Goal: Task Accomplishment & Management: Use online tool/utility

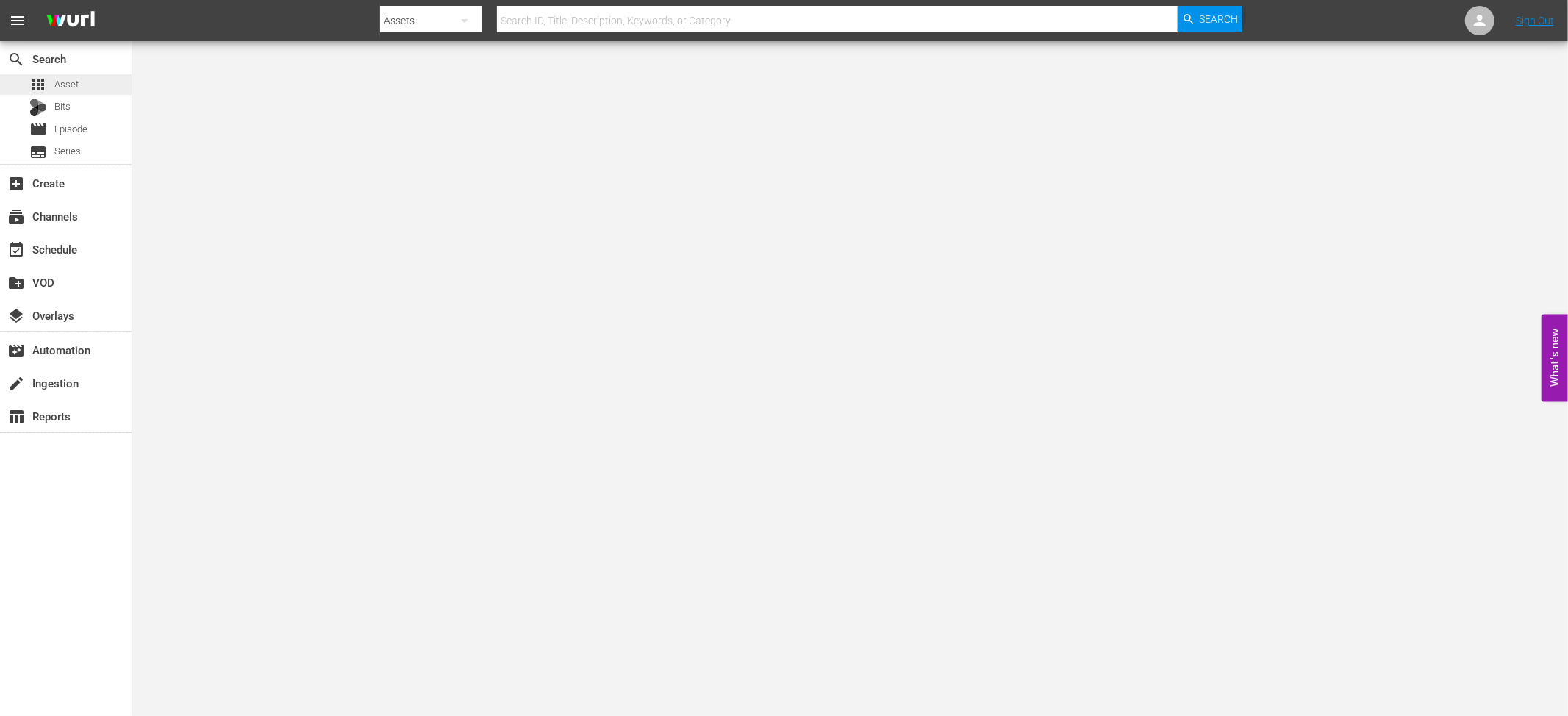
click at [83, 89] on div "apps Asset" at bounding box center [65, 84] width 131 height 21
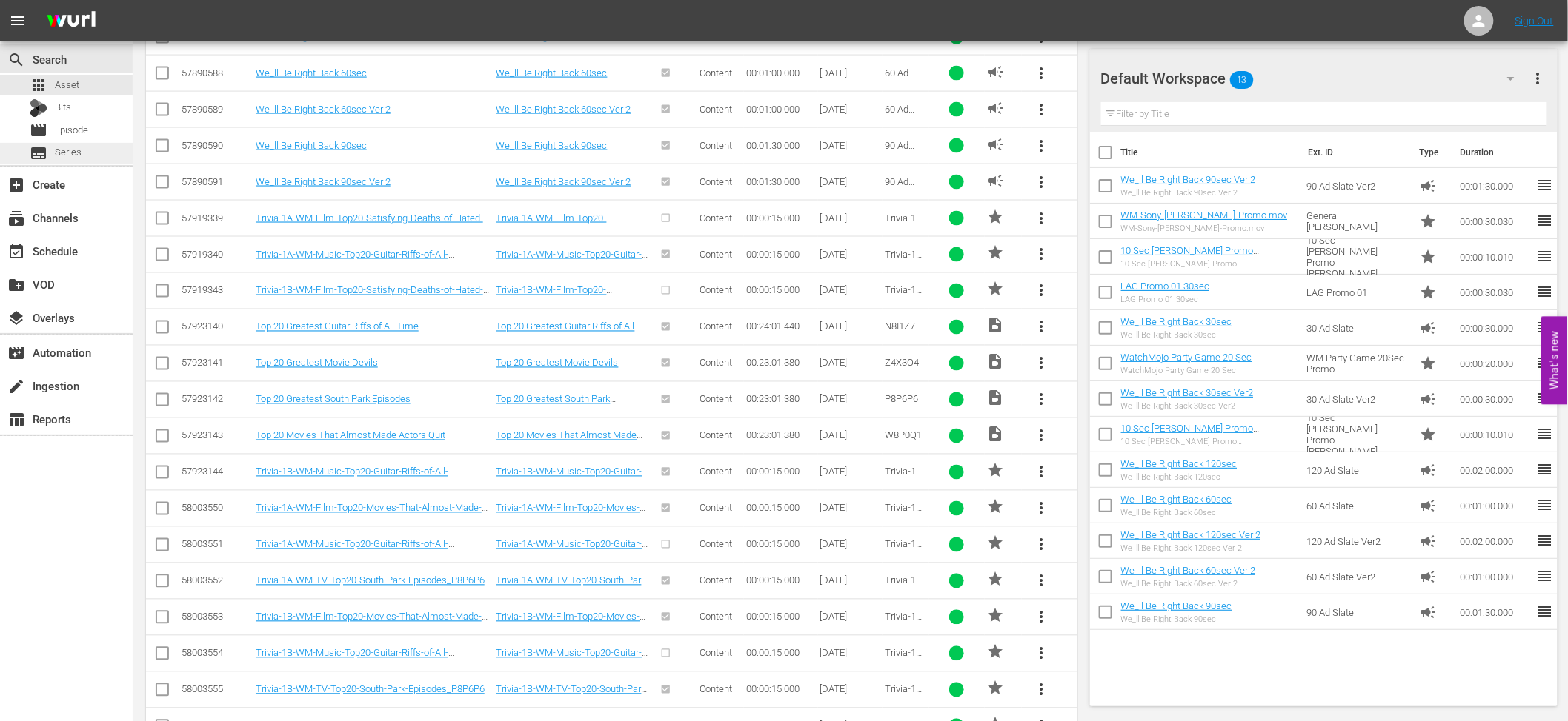
scroll to position [531, 0]
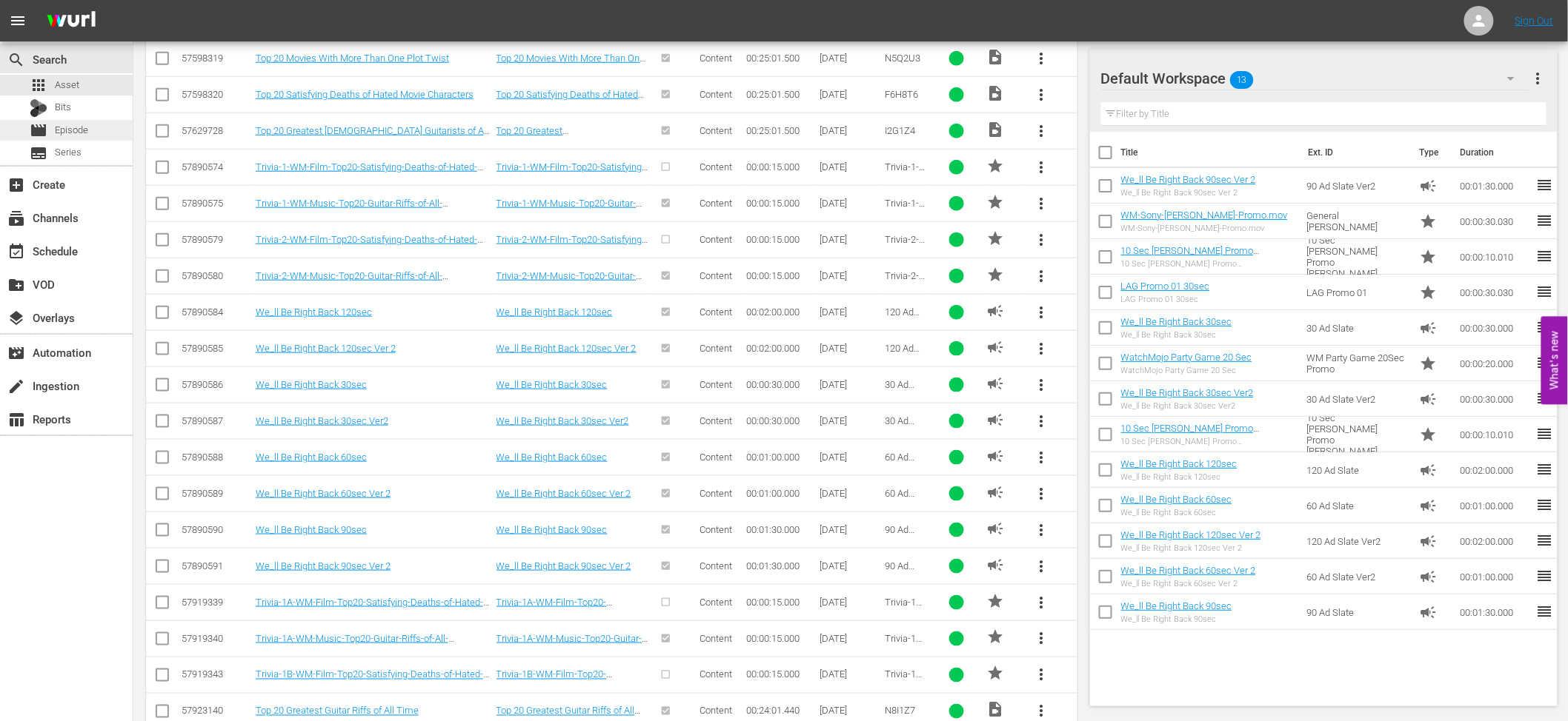
click at [90, 130] on div "movie Episode" at bounding box center [66, 130] width 132 height 21
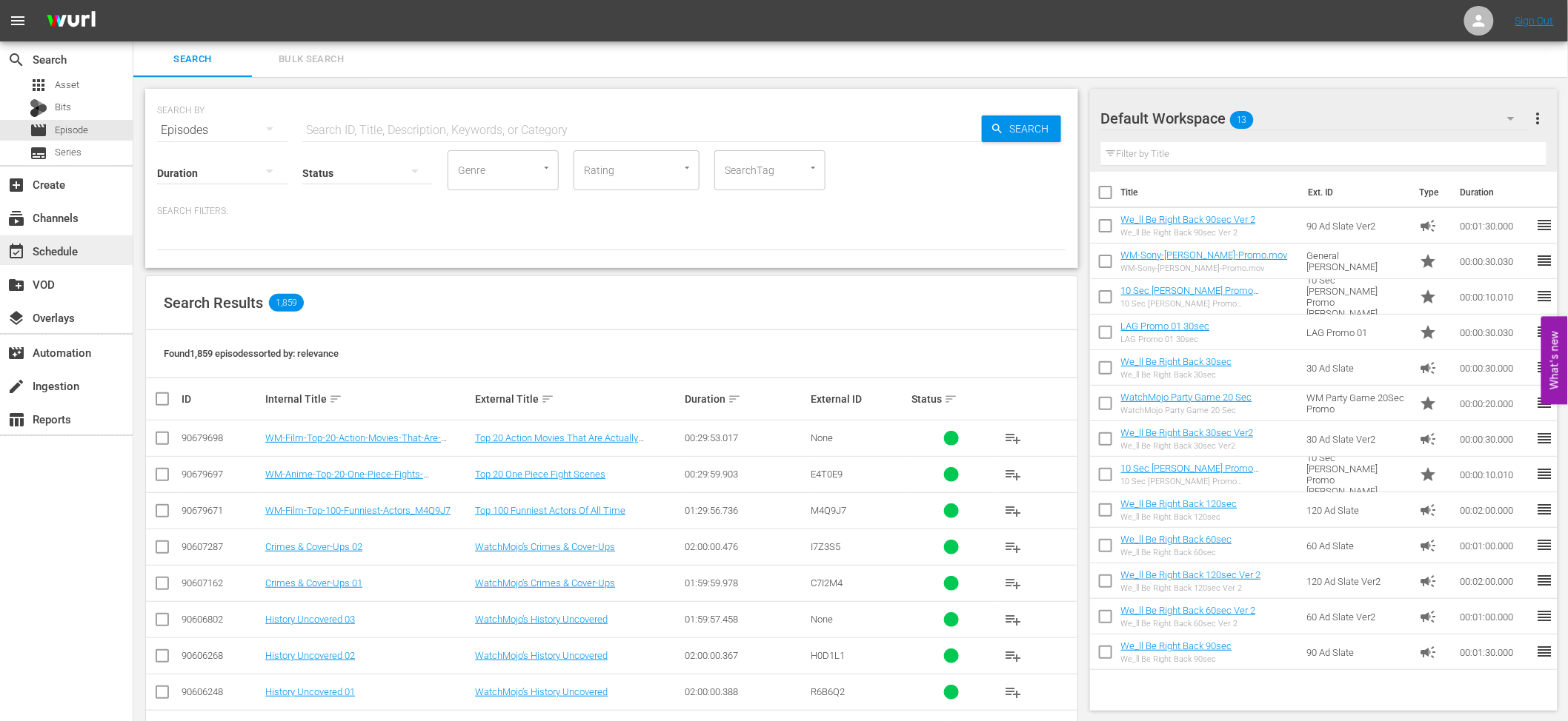
click at [76, 240] on div "event_available Schedule" at bounding box center [66, 250] width 132 height 30
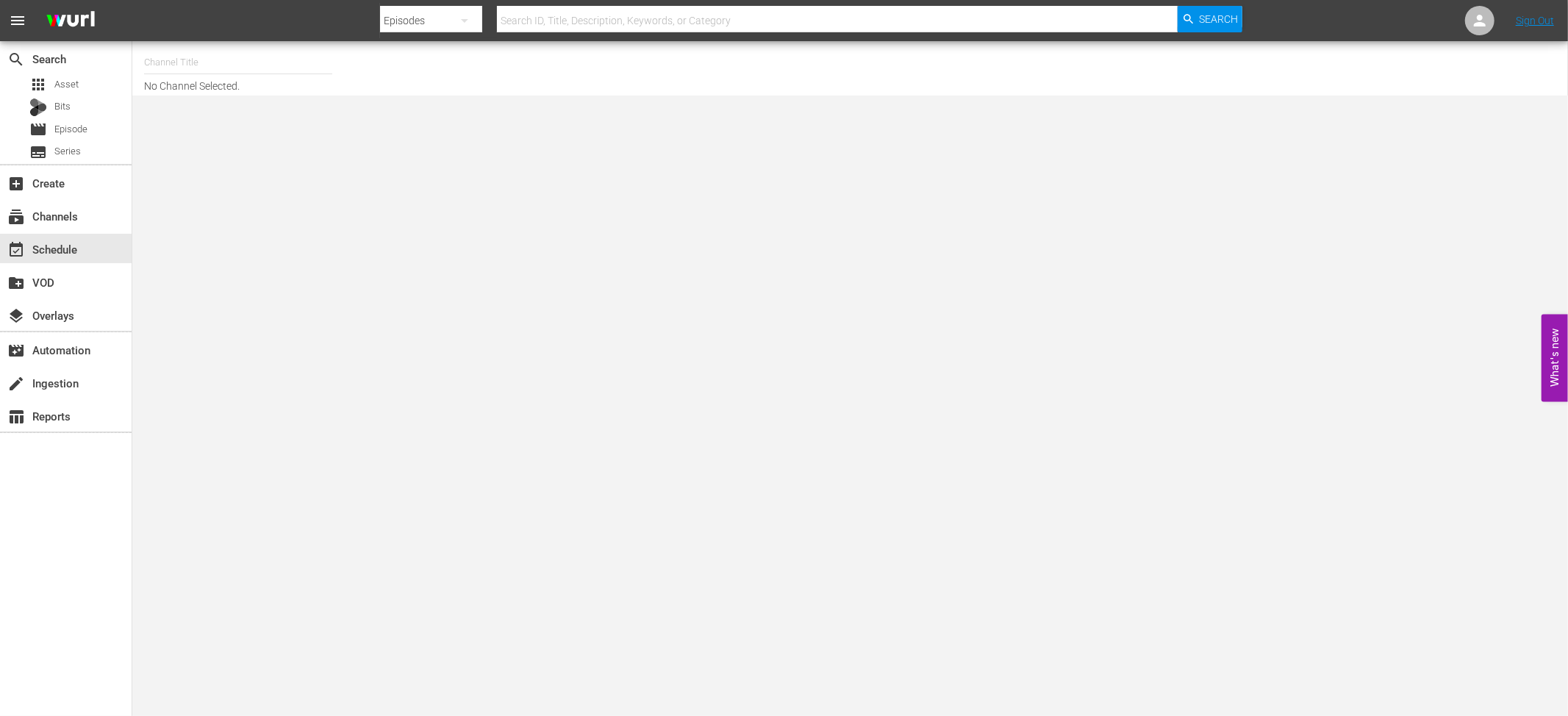
click at [164, 60] on input "text" at bounding box center [238, 62] width 189 height 35
click at [310, 103] on div "WatchMojo (1109 - watchmojo_1)" at bounding box center [346, 103] width 381 height 35
type input "WatchMojo (1109 - watchmojo_1)"
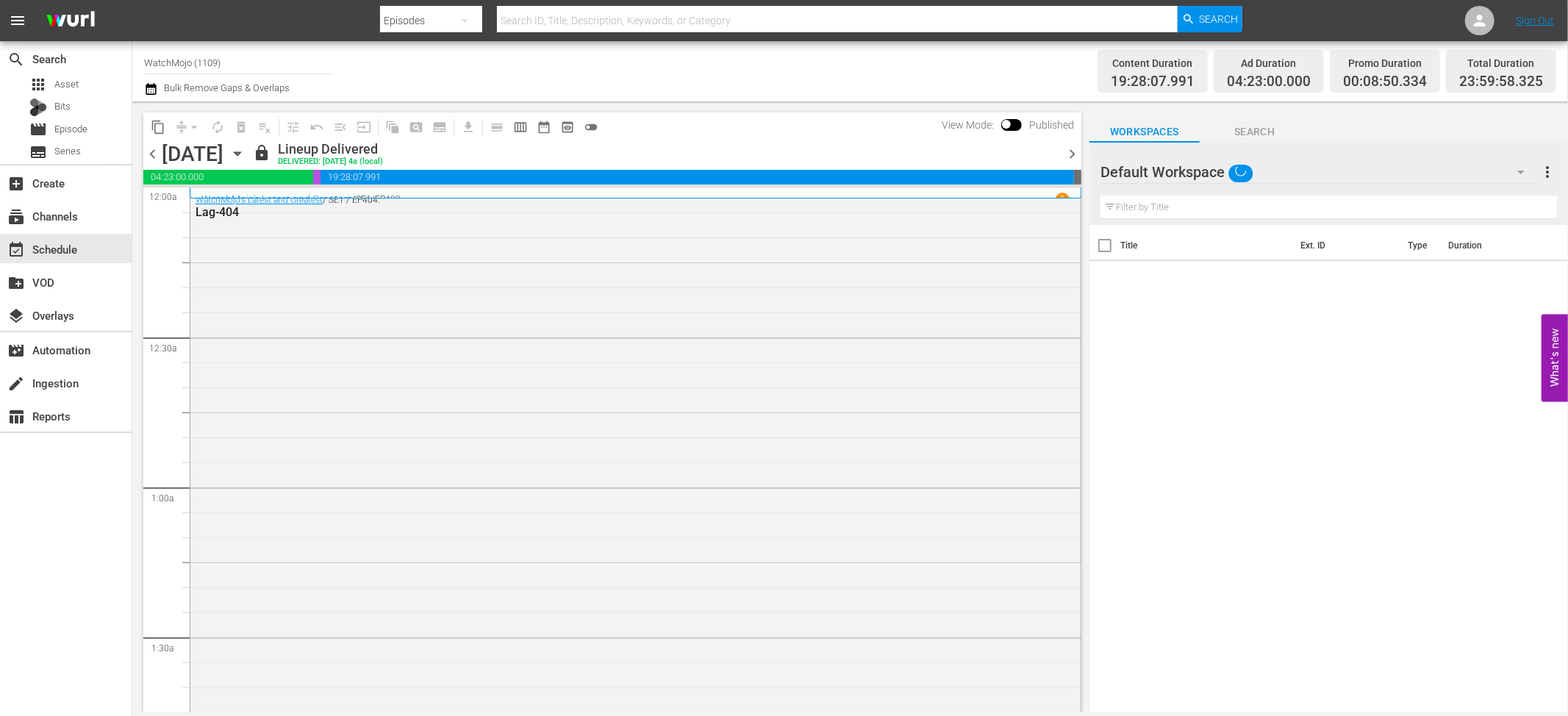
click at [1235, 133] on span "Search" at bounding box center [1254, 131] width 110 height 19
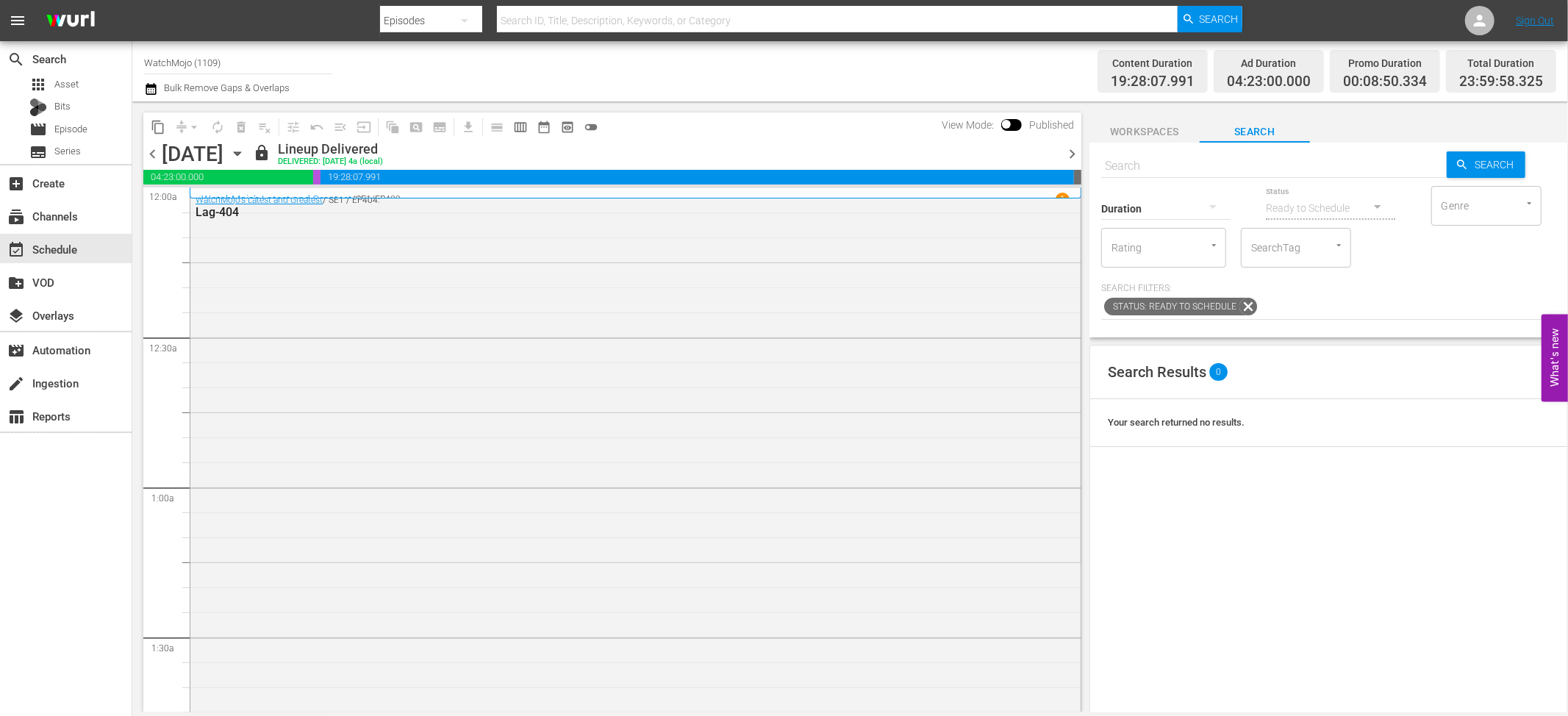
click at [1176, 173] on input "text" at bounding box center [1274, 165] width 346 height 35
type input "J7F1E8"
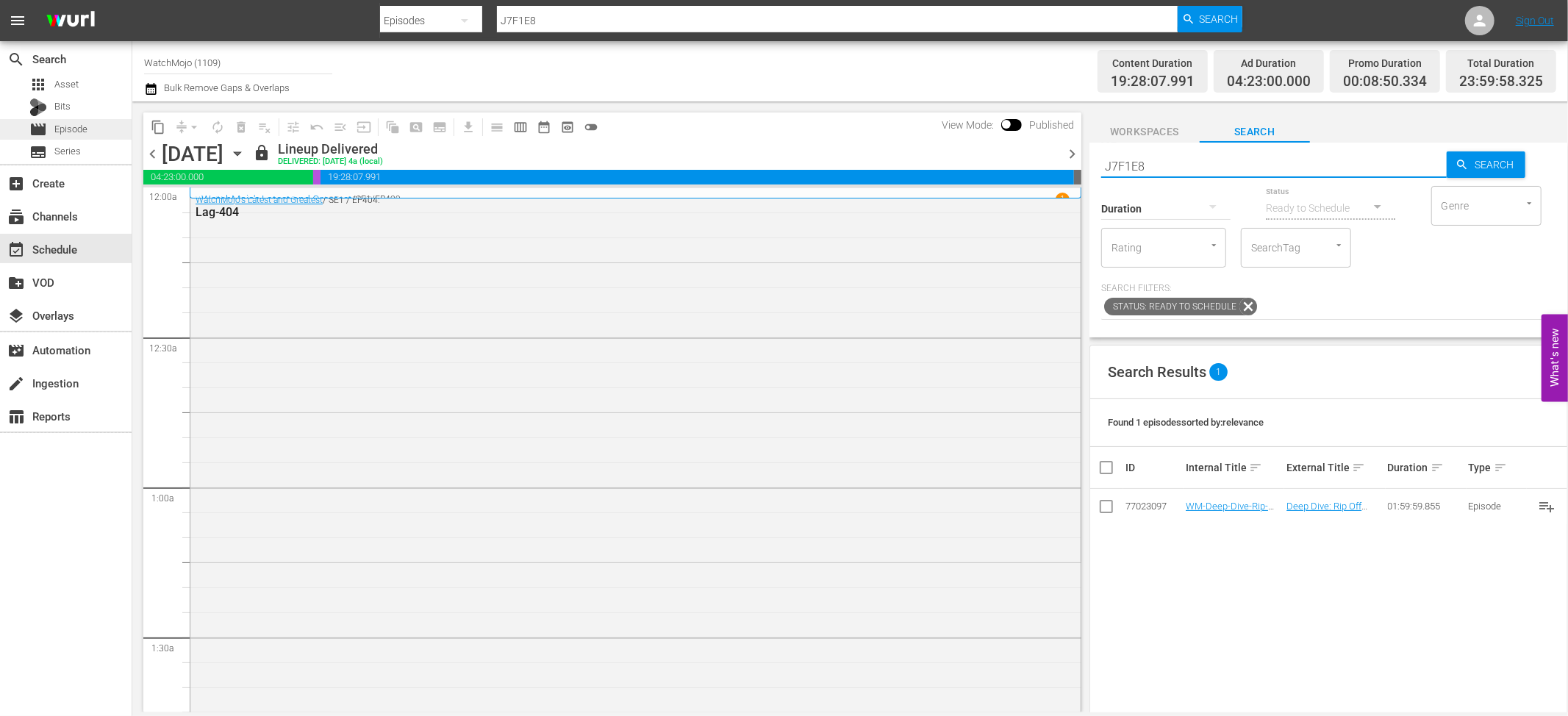
click at [56, 127] on span "Episode" at bounding box center [71, 130] width 33 height 14
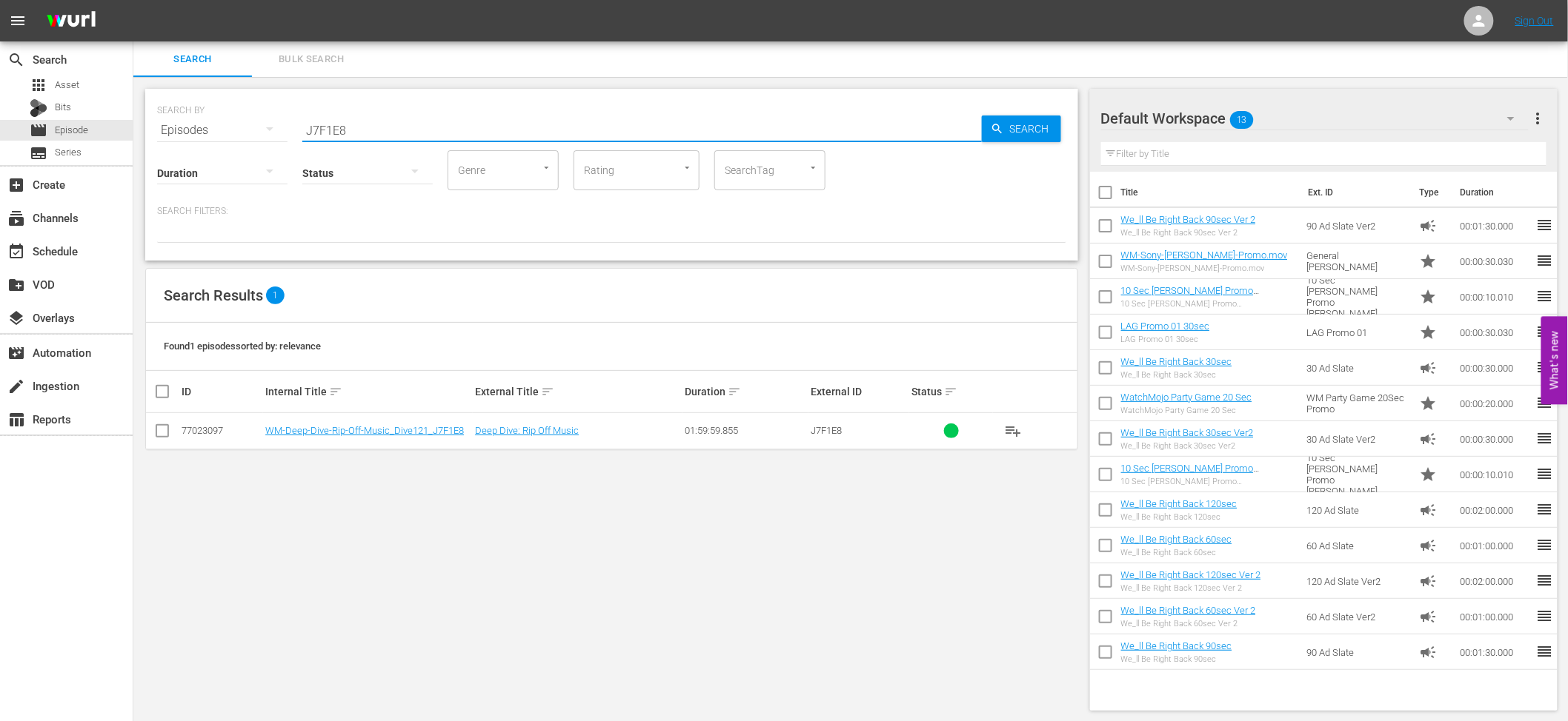
drag, startPoint x: 378, startPoint y: 136, endPoint x: 270, endPoint y: 124, distance: 108.7
click at [270, 124] on div "SEARCH BY Search By Episodes Search ID, Title, Description, Keywords, or Catego…" at bounding box center [612, 121] width 910 height 53
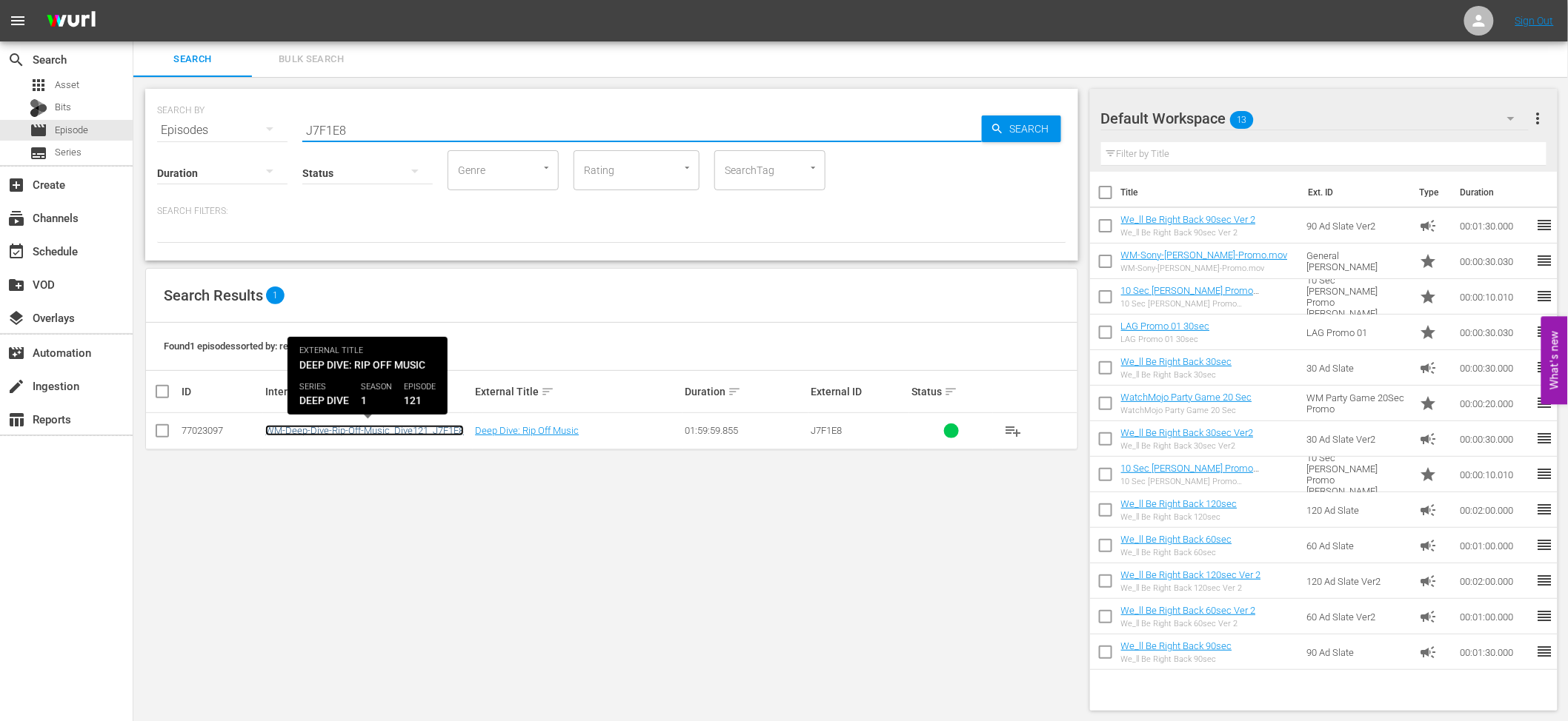
click at [376, 435] on link "WM-Deep-Dive-Rip-Off-Music_Dive121_J7F1E8" at bounding box center [365, 430] width 199 height 11
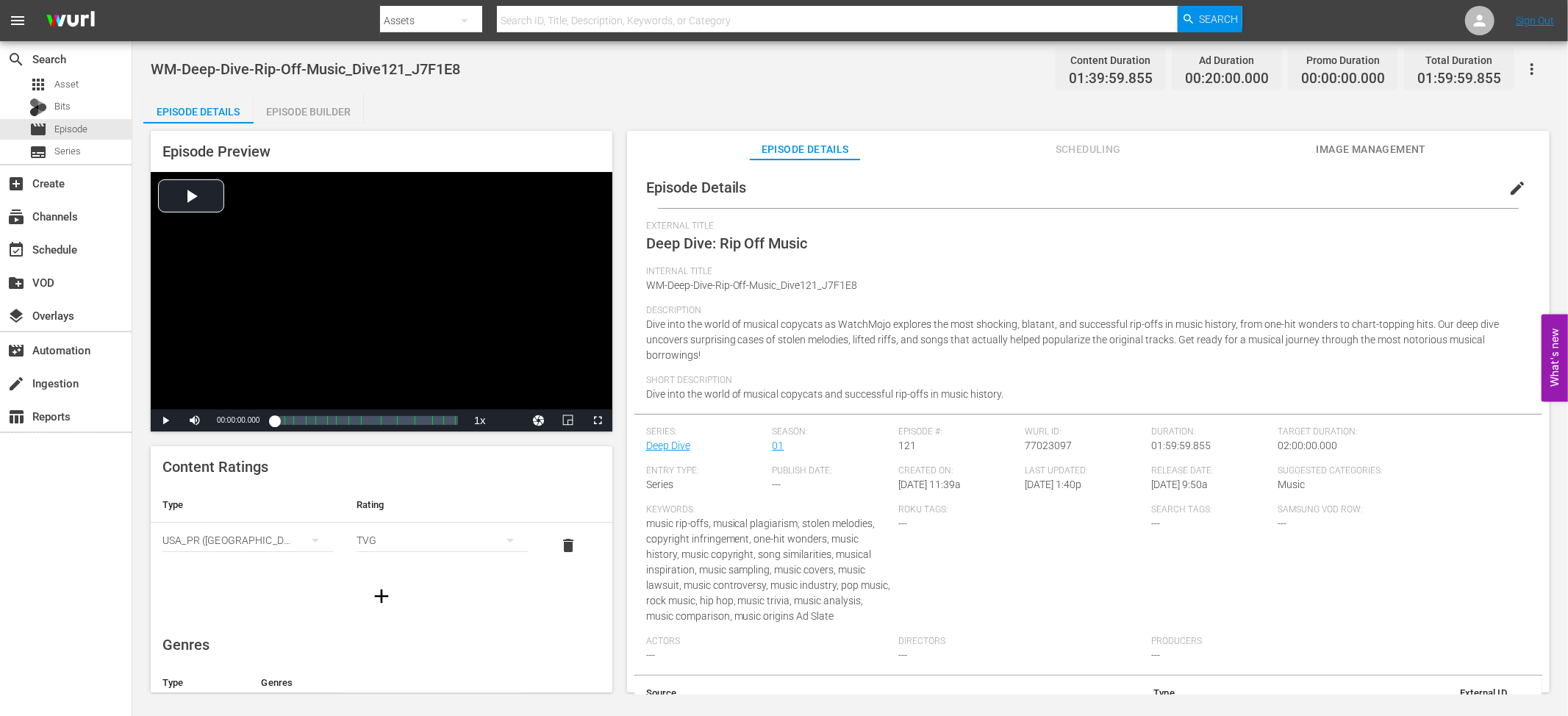
click at [1524, 184] on button "edit" at bounding box center [1516, 188] width 35 height 35
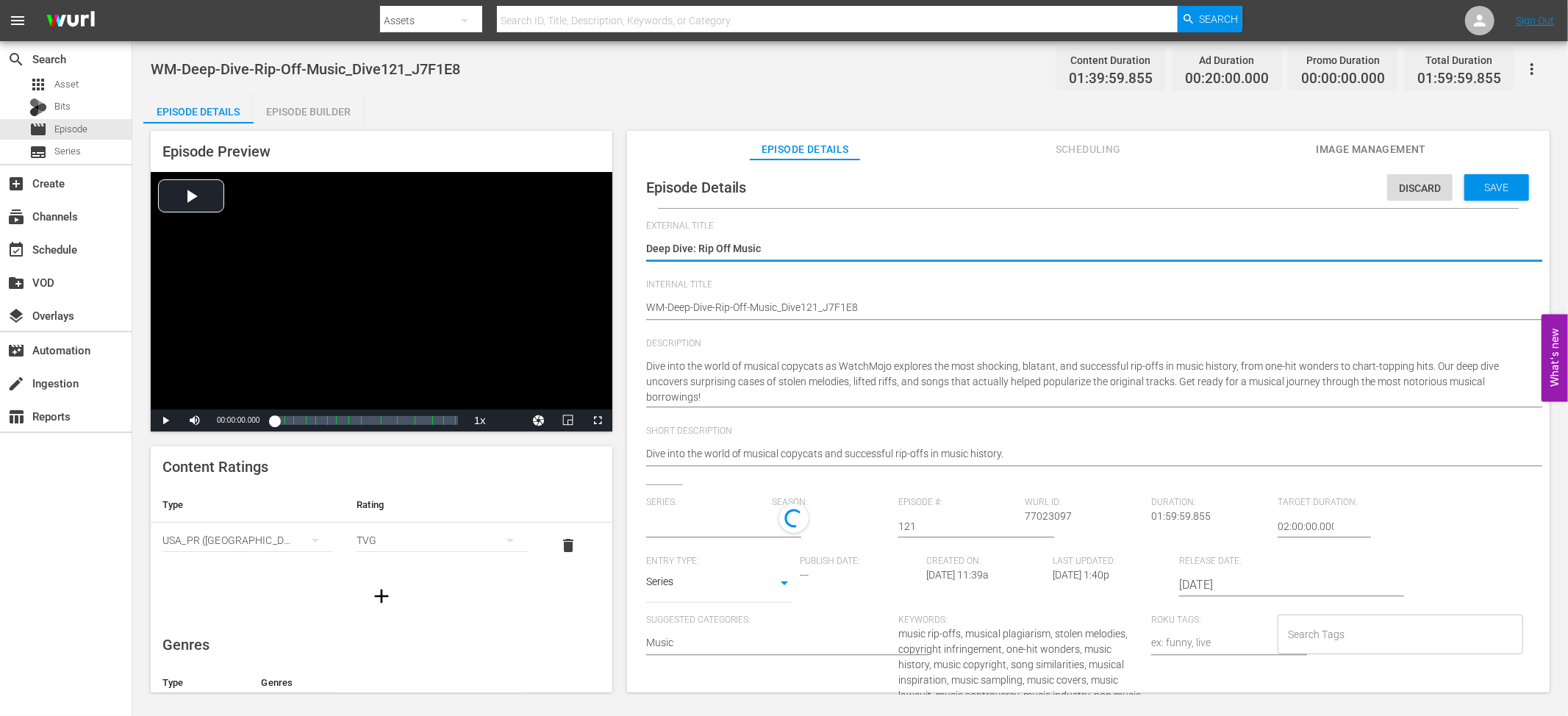
scroll to position [28, 0]
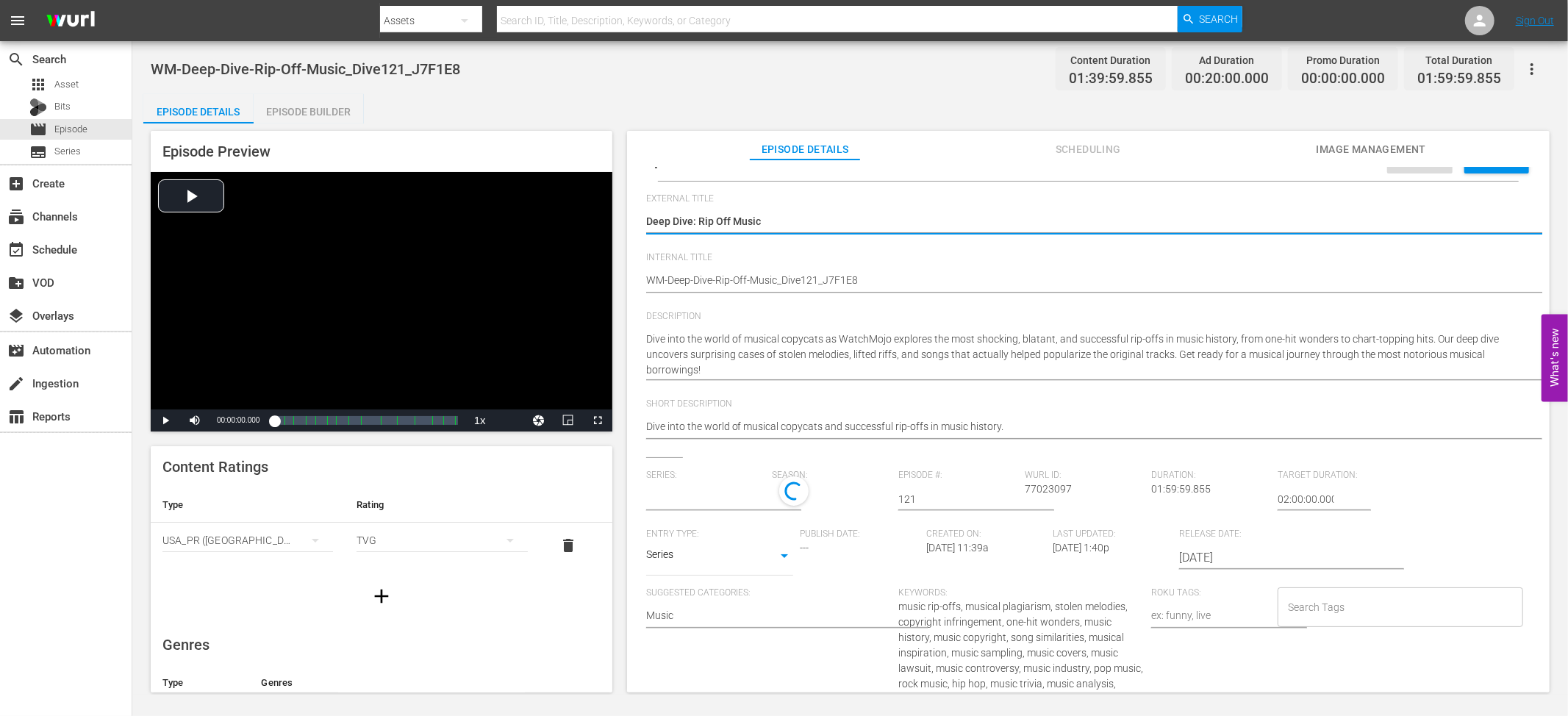
type input "Deep Dive"
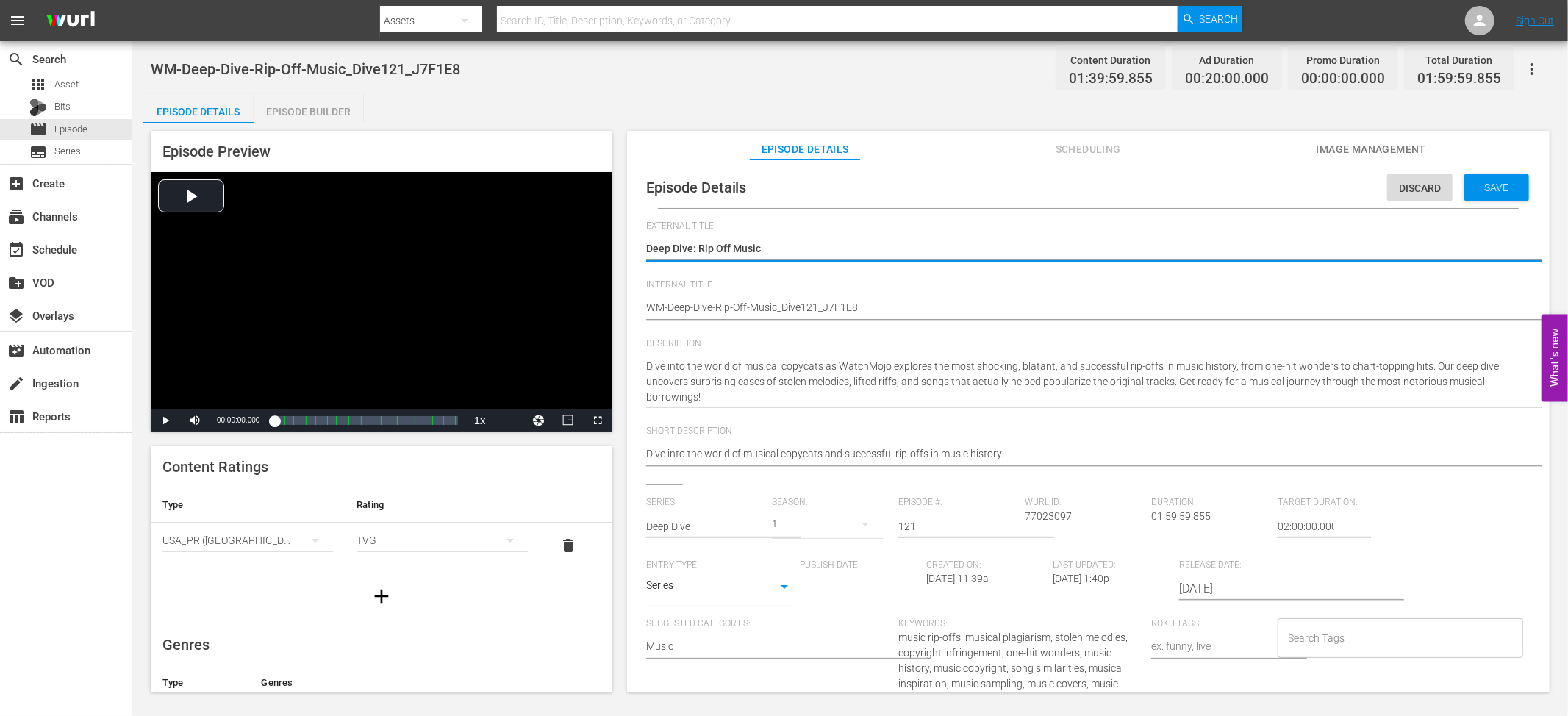
click at [1333, 635] on input "Search Tags" at bounding box center [1388, 638] width 210 height 27
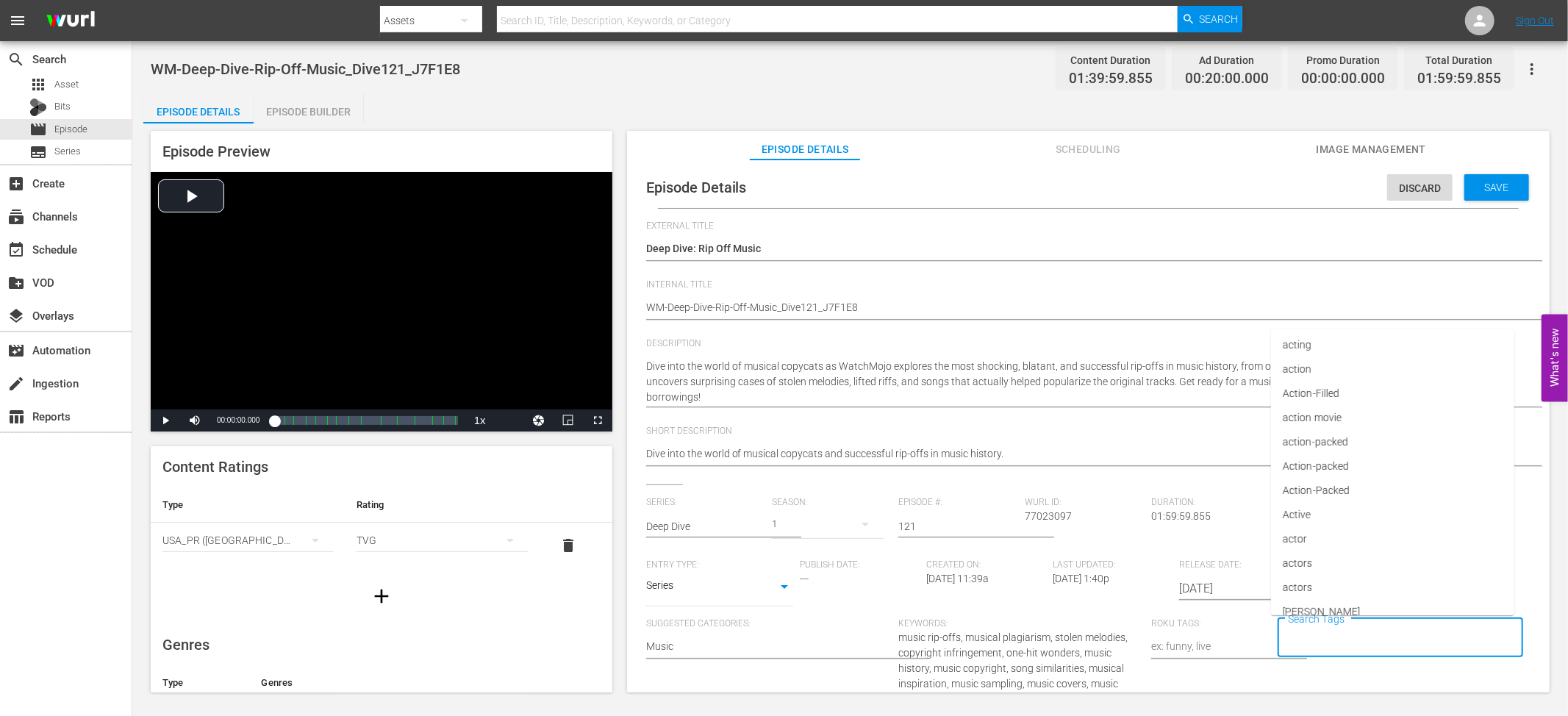
scroll to position [925, 0]
click at [947, 632] on span "music rip-offs, musical plagiarism, stolen melodies, copyright infringement, on…" at bounding box center [1020, 684] width 245 height 105
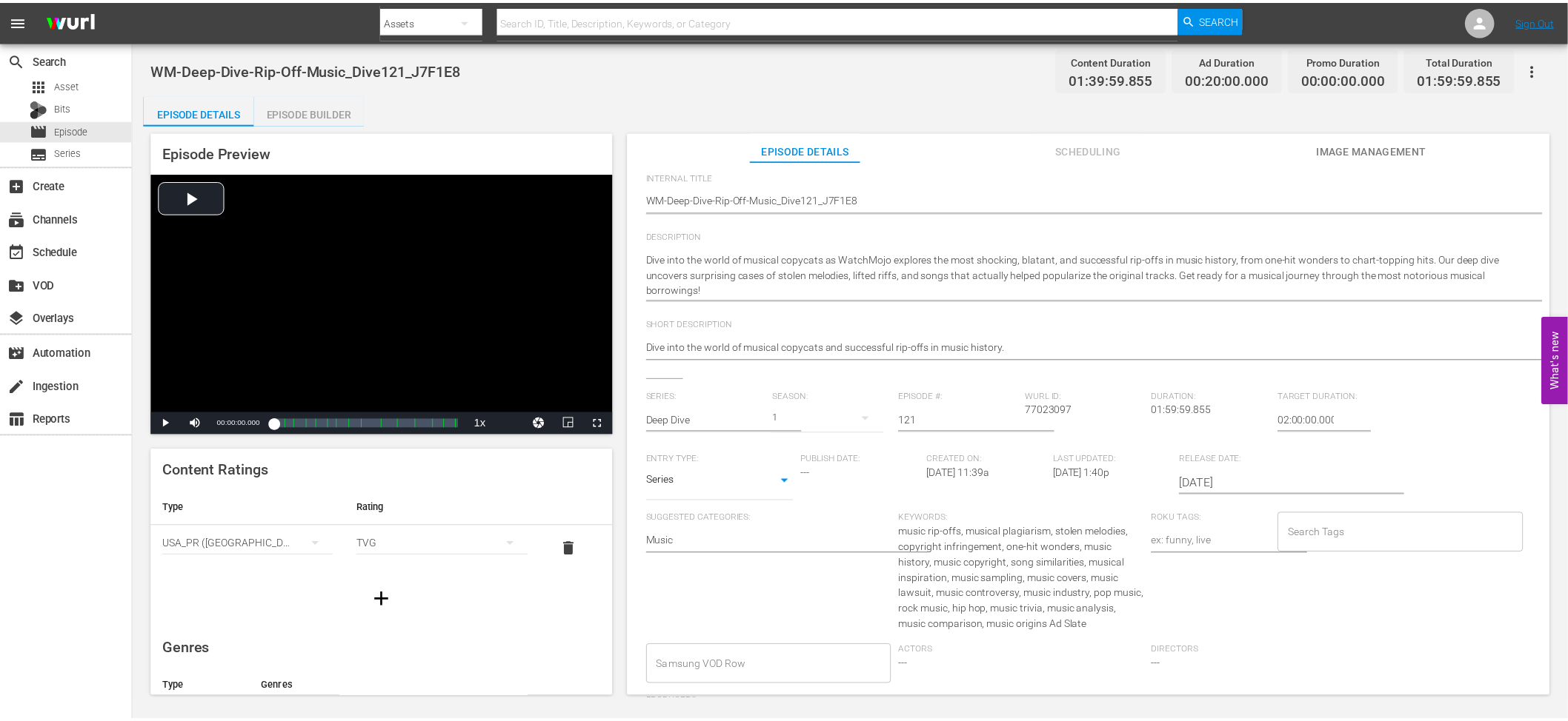
scroll to position [165, 0]
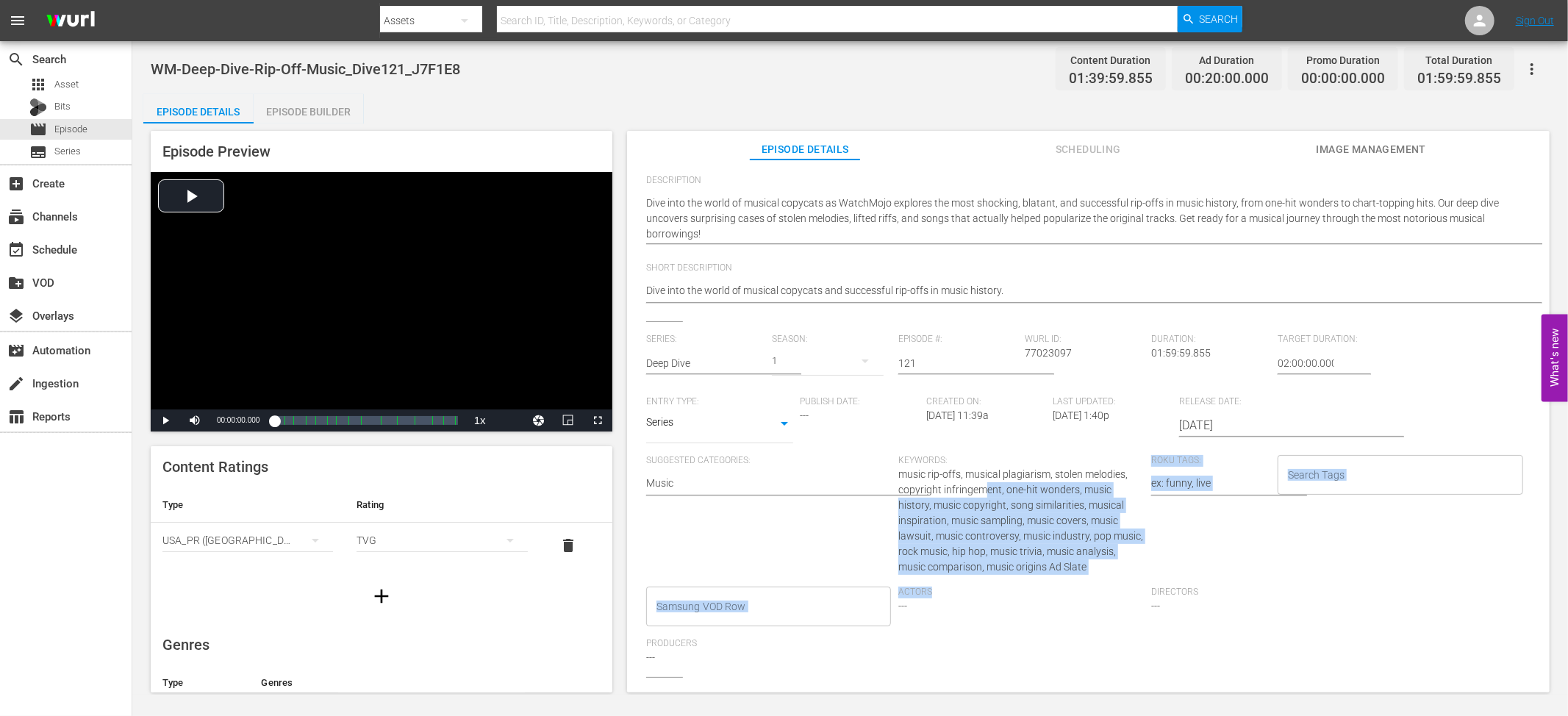
drag, startPoint x: 1040, startPoint y: 546, endPoint x: 1060, endPoint y: 593, distance: 51.1
click at [1060, 593] on div "Series: Deep Dive Season: 1 Episode #: 121 [PERSON_NAME] ID: 77023097 Duration:…" at bounding box center [1088, 506] width 885 height 343
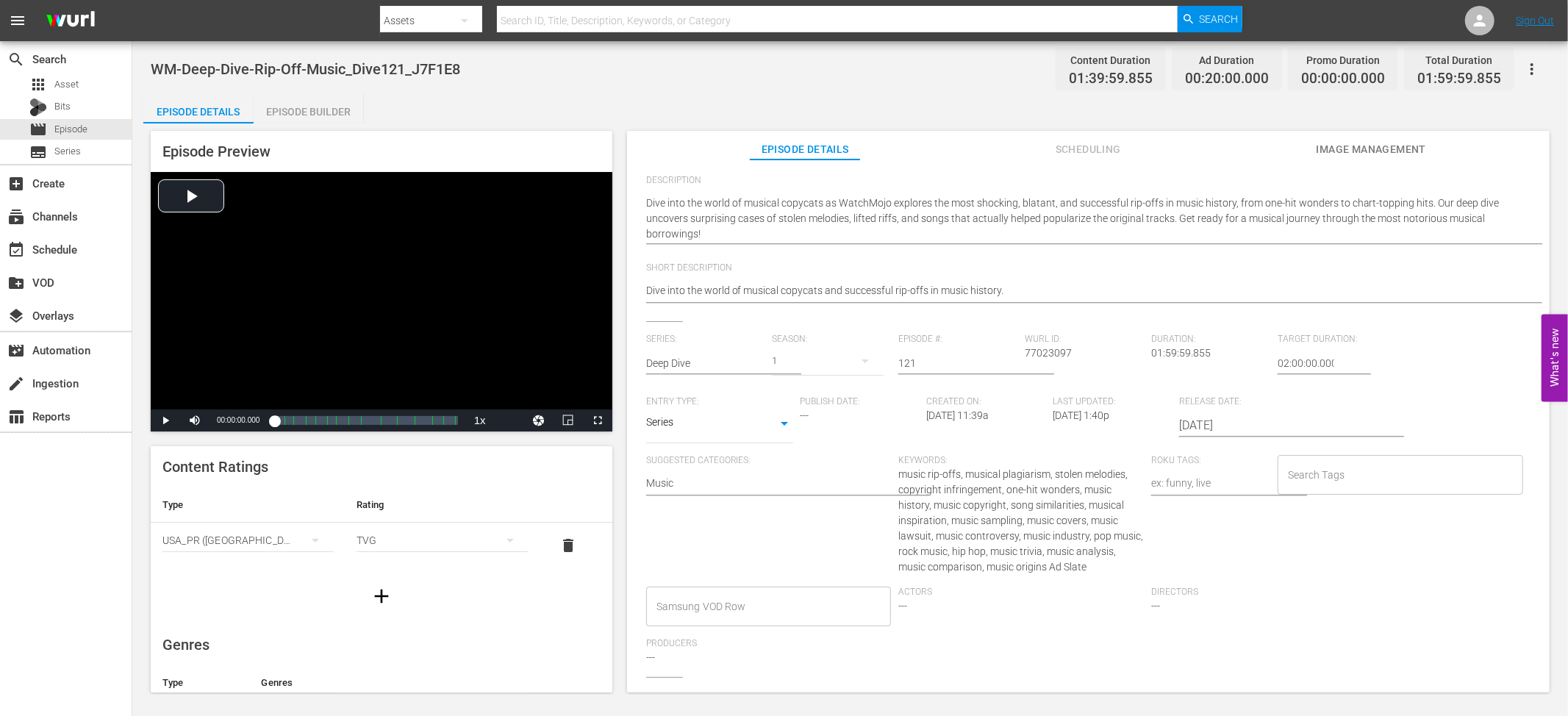
click at [973, 468] on span "music rip-offs, musical plagiarism, stolen melodies, copyright infringement, on…" at bounding box center [1020, 520] width 245 height 105
click at [904, 471] on span "music rip-offs, musical plagiarism, stolen melodies, copyright infringement, on…" at bounding box center [1020, 520] width 245 height 105
click at [69, 81] on span "Asset" at bounding box center [66, 84] width 24 height 14
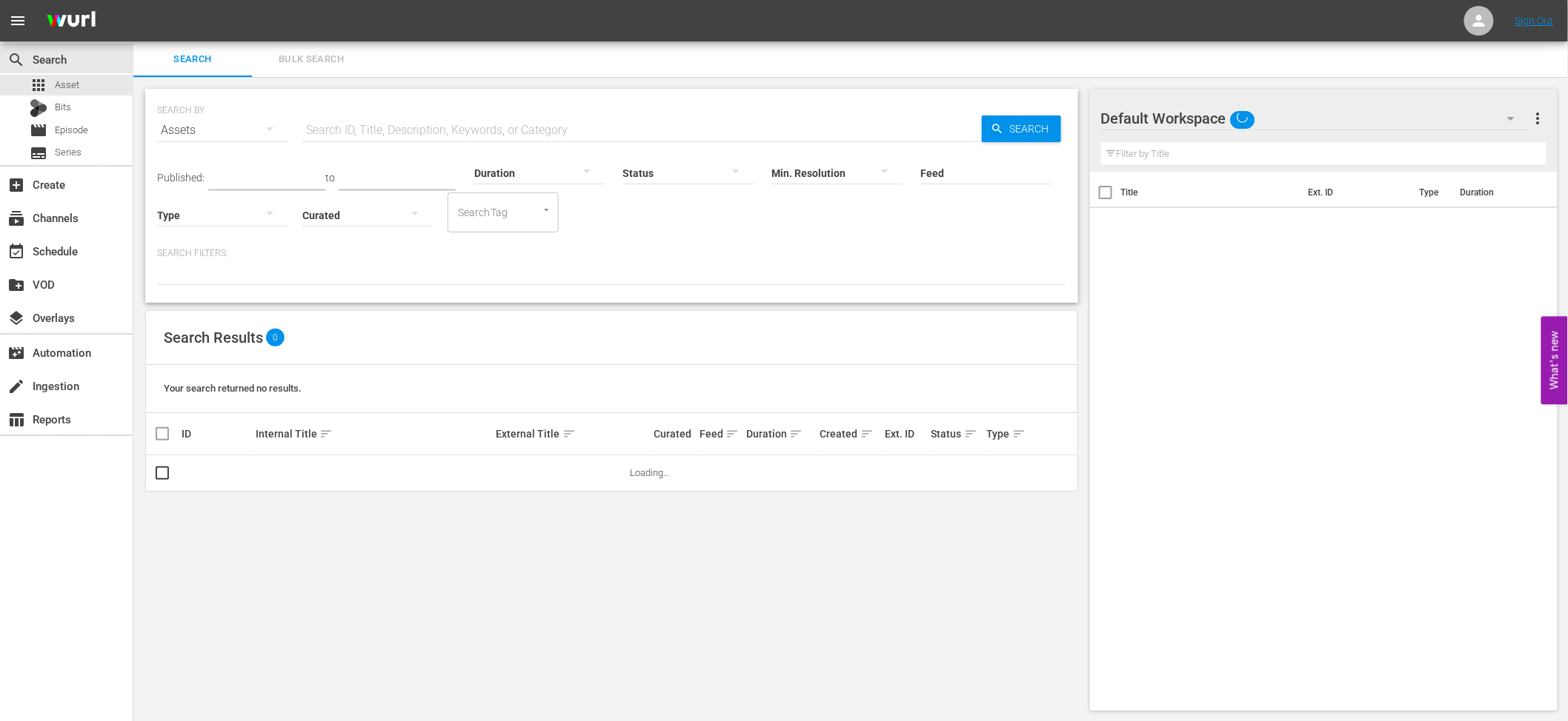
click at [470, 114] on input "text" at bounding box center [642, 130] width 679 height 35
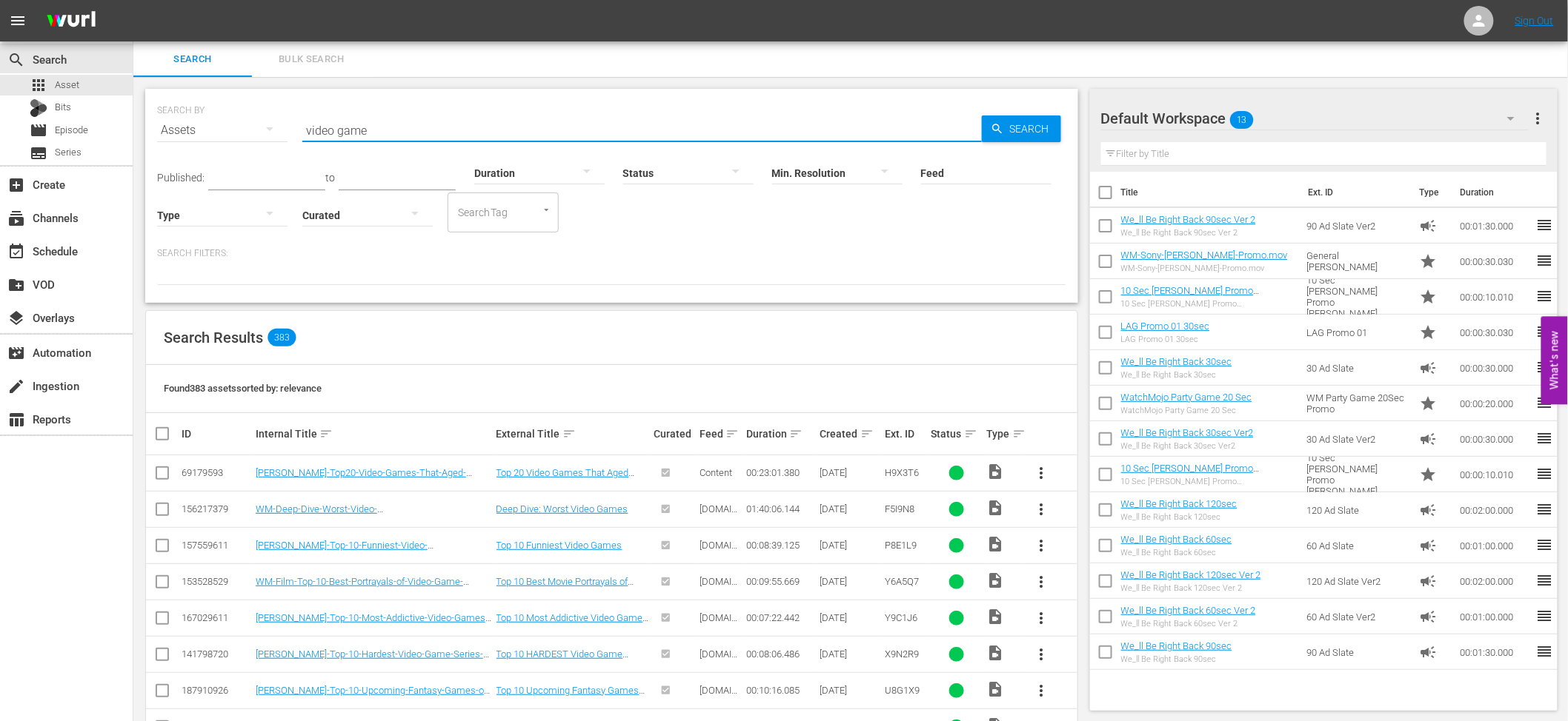
type input "video game"
click at [638, 278] on div at bounding box center [612, 273] width 910 height 25
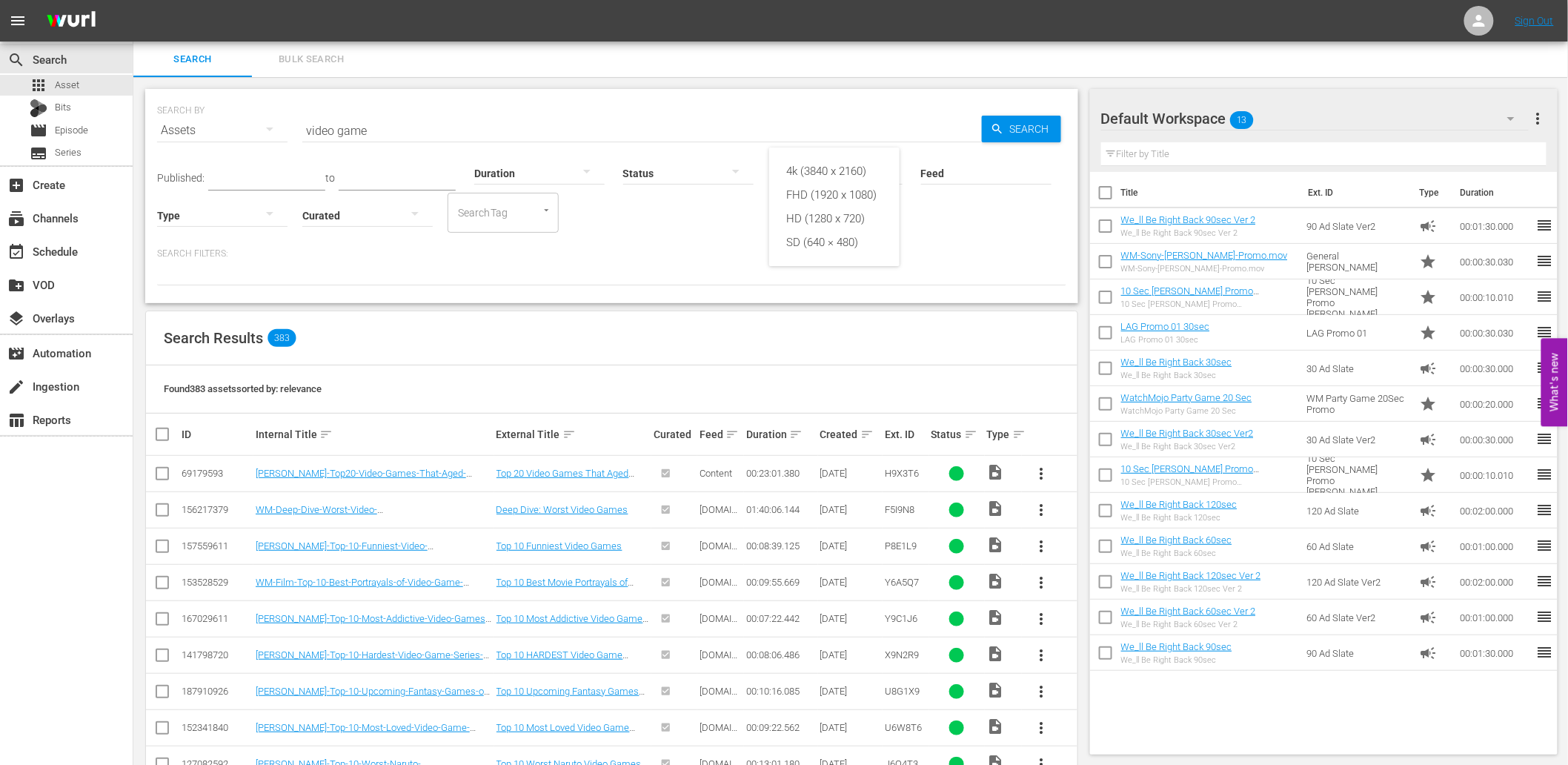
click at [999, 258] on div "4k (3840 x 2160) FHD (1920 x 1080) HD (1280 x 720) SD (640 × 480)" at bounding box center [784, 382] width 1568 height 765
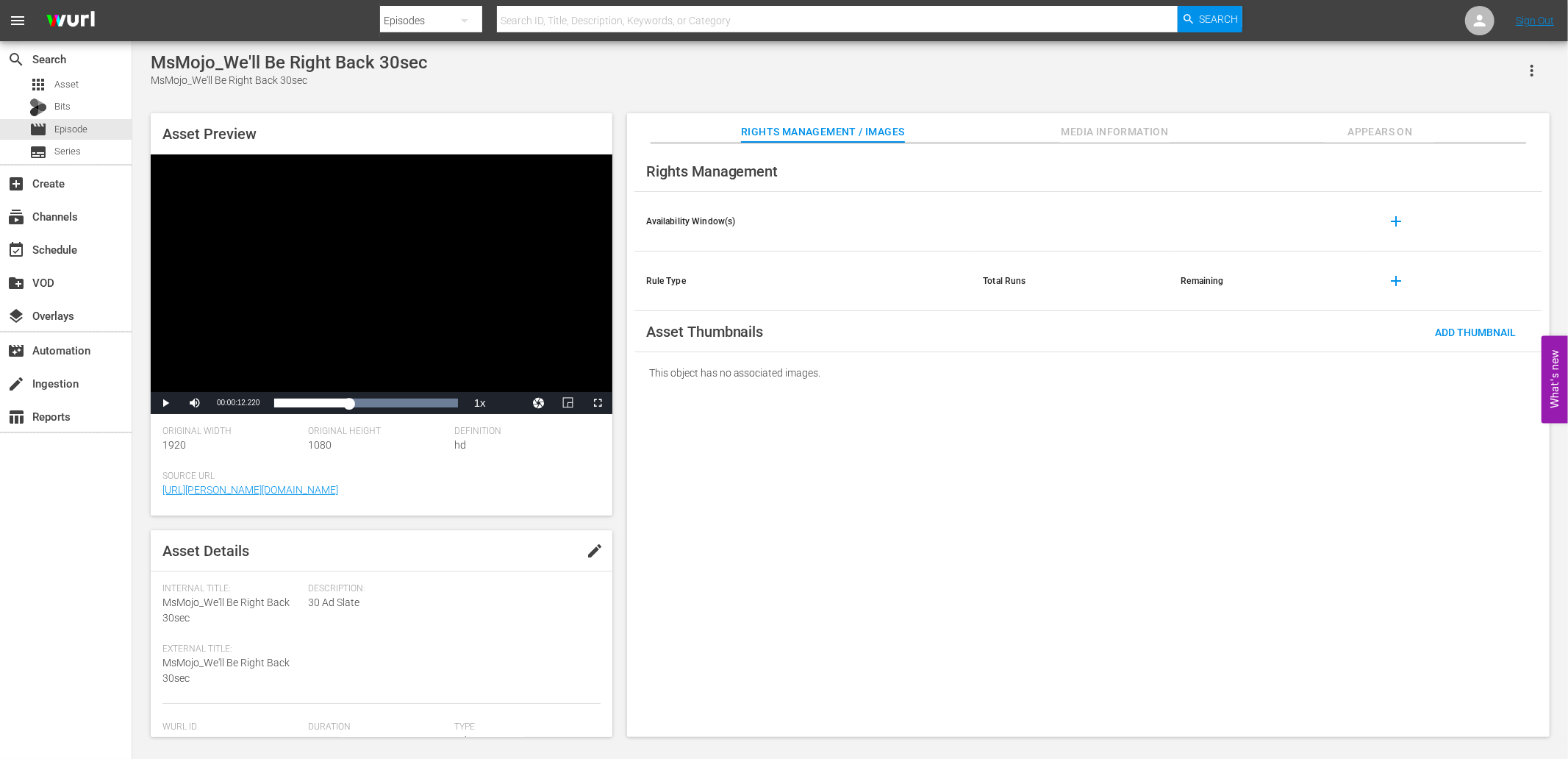
click at [749, 467] on div "Rights Management Availability Window(s) add Rule Type Total Runs Remaining add…" at bounding box center [1088, 440] width 923 height 595
click at [428, 197] on div "Video Player" at bounding box center [382, 274] width 462 height 238
click at [598, 403] on span "Video Player" at bounding box center [598, 403] width 0 height 0
